Goal: Task Accomplishment & Management: Manage account settings

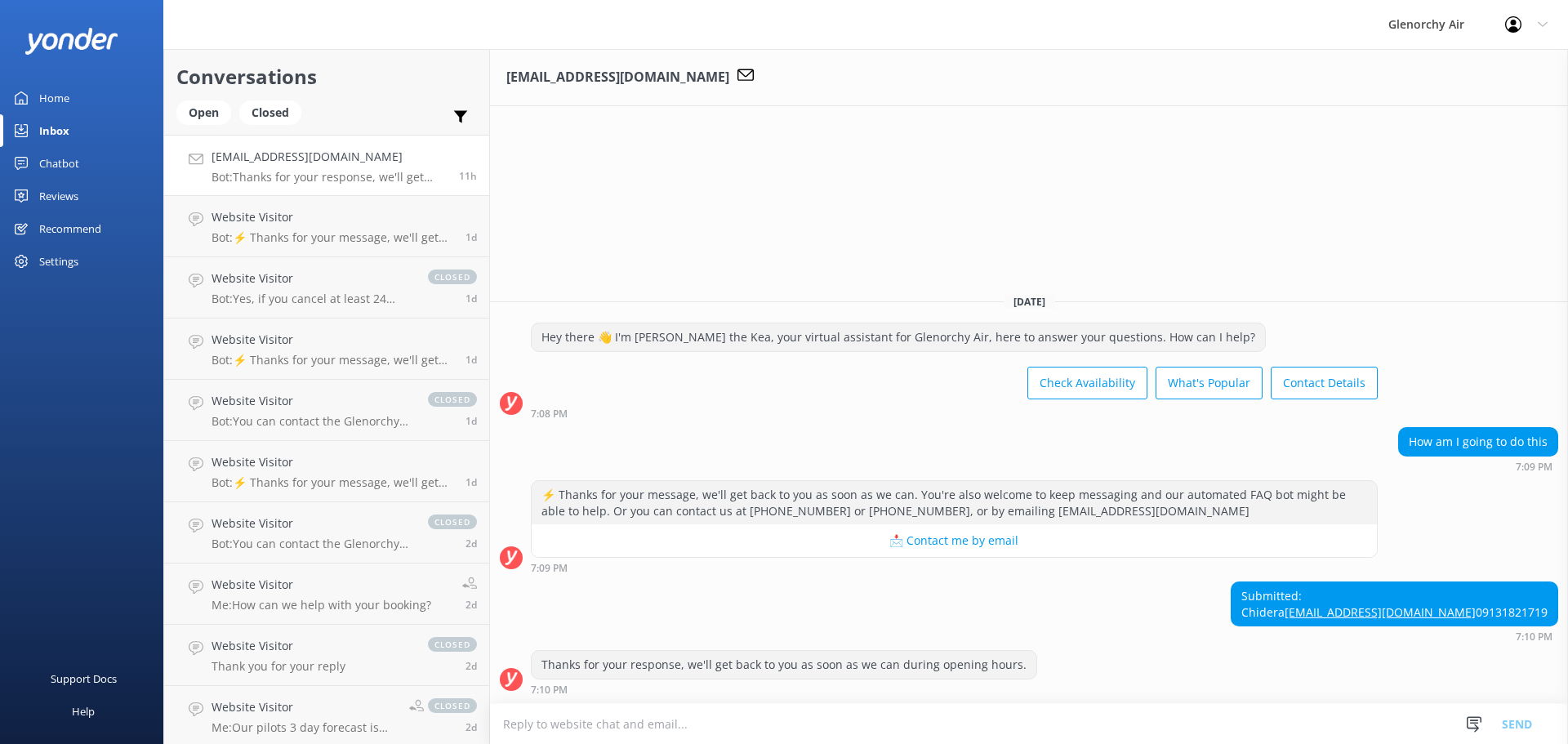
click at [187, 94] on div "Conversations Open Closed Important Assigned to me Unassigned" at bounding box center [326, 92] width 325 height 86
click at [216, 135] on link "[EMAIL_ADDRESS][DOMAIN_NAME] Bot: Thanks for your response, we'll get back to y…" at bounding box center [326, 166] width 325 height 61
click at [213, 122] on div "Open" at bounding box center [204, 113] width 55 height 25
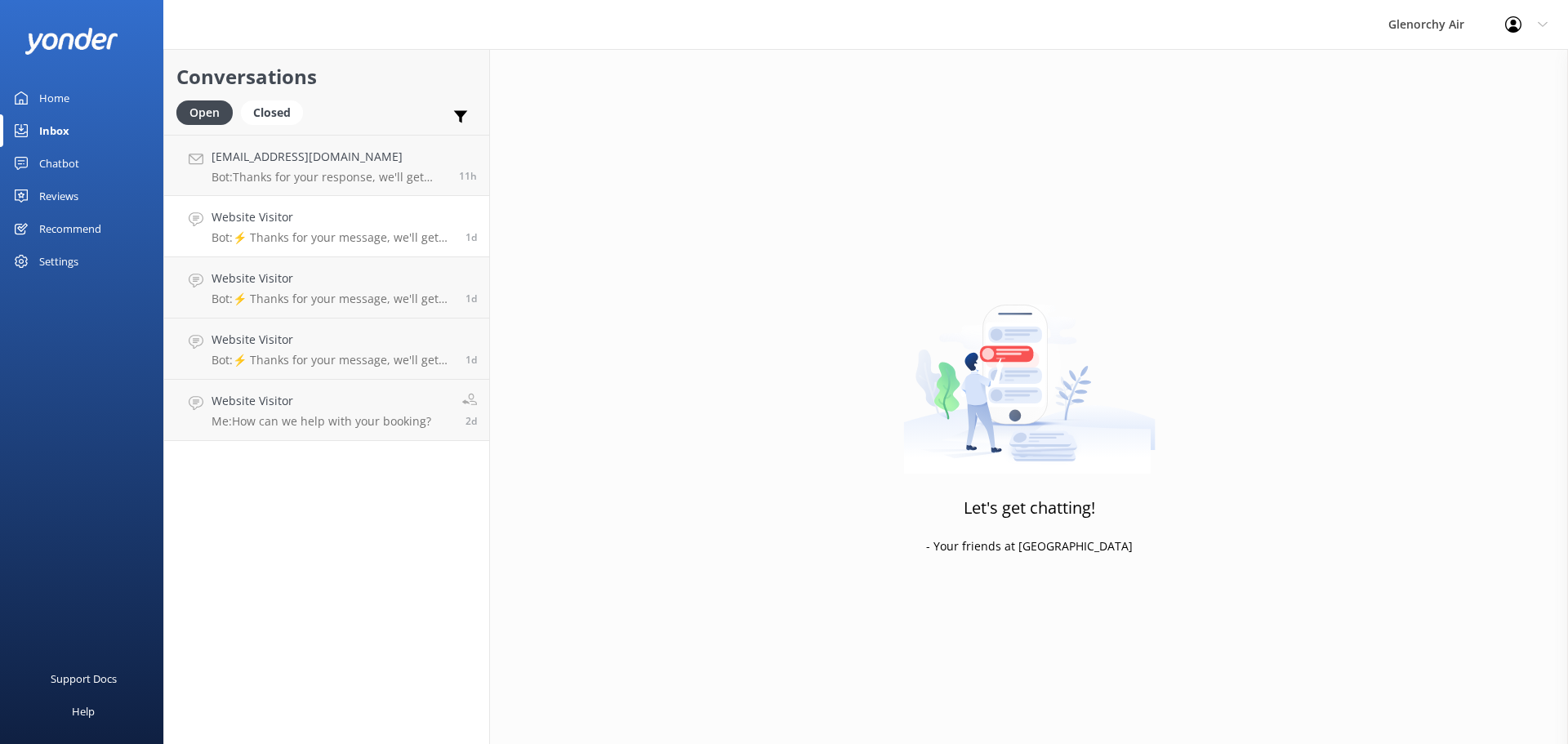
click at [270, 234] on p "Bot: ⚡ Thanks for your message, we'll get back to you as soon as we can. You're…" at bounding box center [333, 238] width 242 height 15
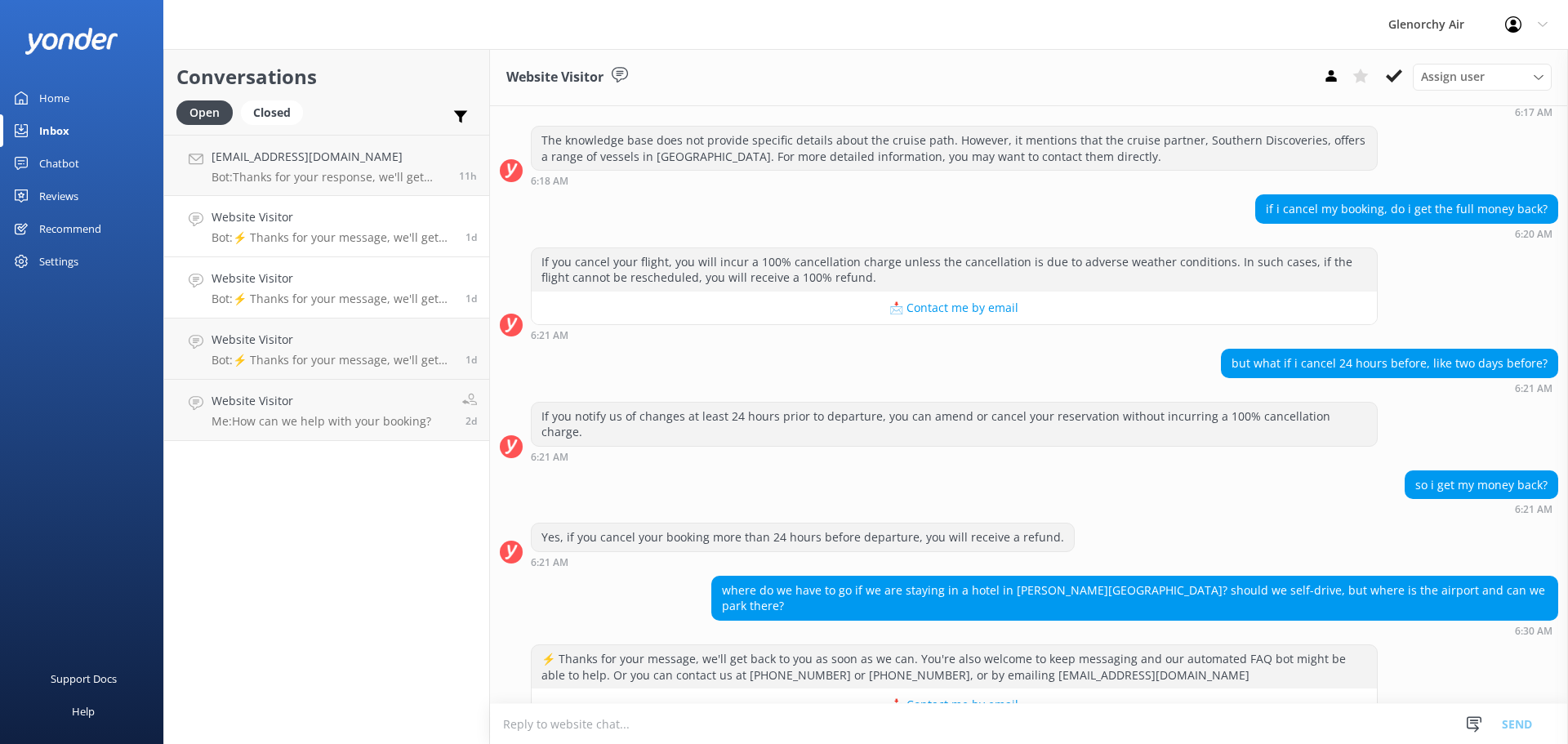
scroll to position [313, 0]
